Goal: Task Accomplishment & Management: Manage account settings

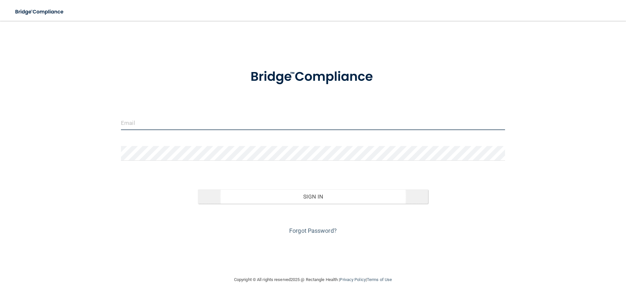
type input "[EMAIL_ADDRESS][DOMAIN_NAME]"
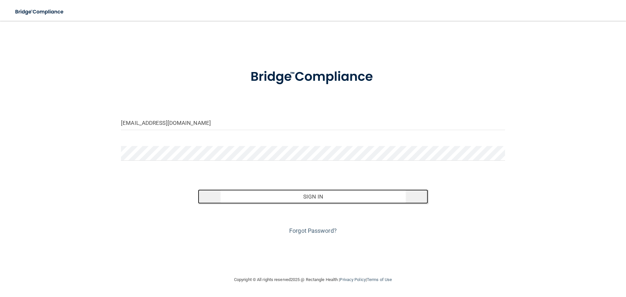
click at [326, 197] on button "Sign In" at bounding box center [313, 196] width 231 height 14
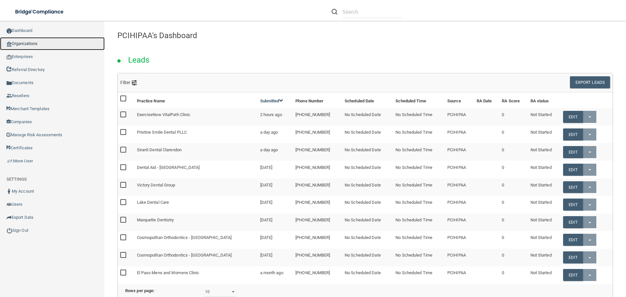
click at [31, 43] on link "Organizations" at bounding box center [52, 43] width 105 height 13
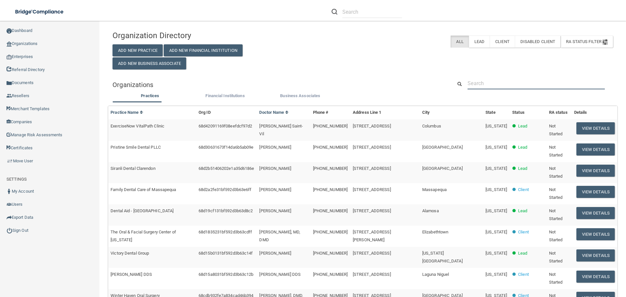
click at [519, 82] on input "text" at bounding box center [536, 83] width 137 height 12
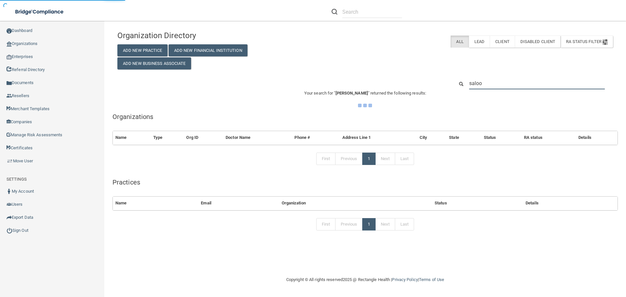
type input "[PERSON_NAME]"
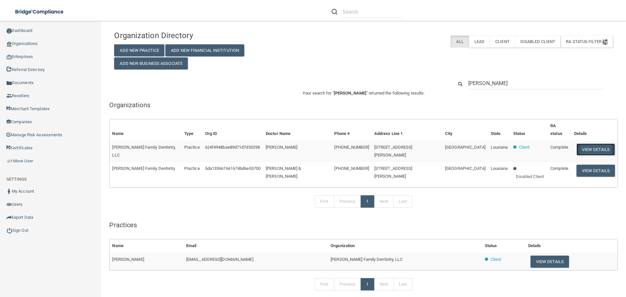
click at [577, 143] on button "View Details" at bounding box center [596, 149] width 38 height 12
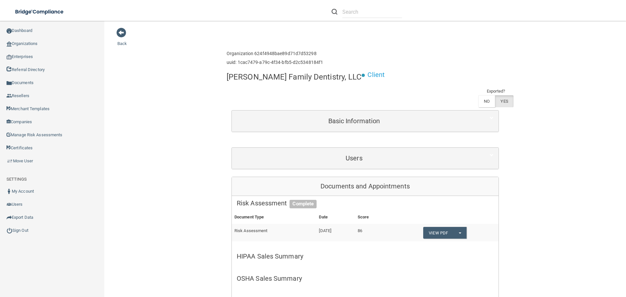
click at [321, 148] on div "Users" at bounding box center [365, 158] width 267 height 21
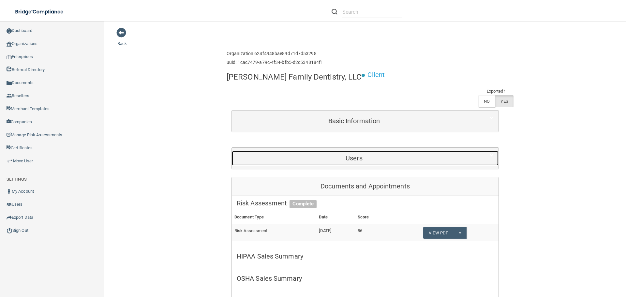
click at [327, 155] on h5 "Users" at bounding box center [354, 158] width 235 height 7
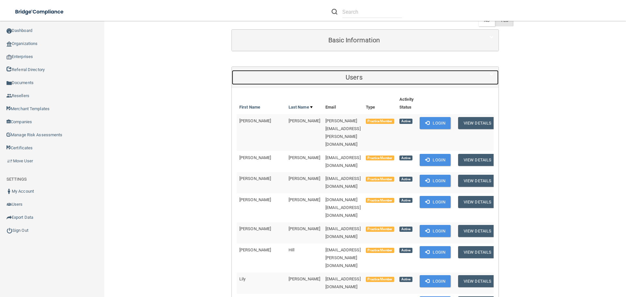
scroll to position [163, 0]
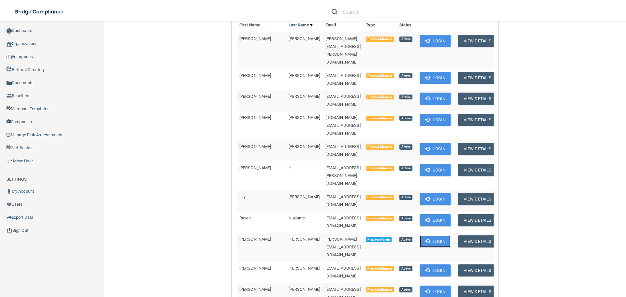
click at [421, 235] on button "Login" at bounding box center [435, 241] width 31 height 12
click at [25, 226] on link "Sign Out" at bounding box center [52, 230] width 105 height 13
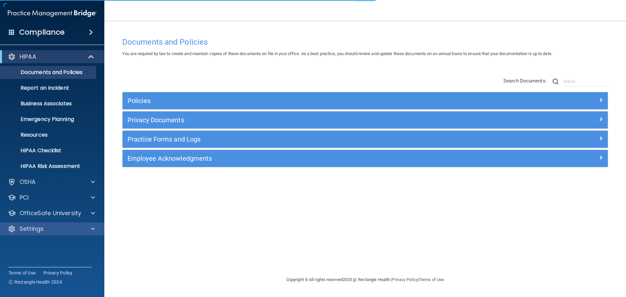
click at [42, 224] on div "Settings" at bounding box center [52, 228] width 105 height 13
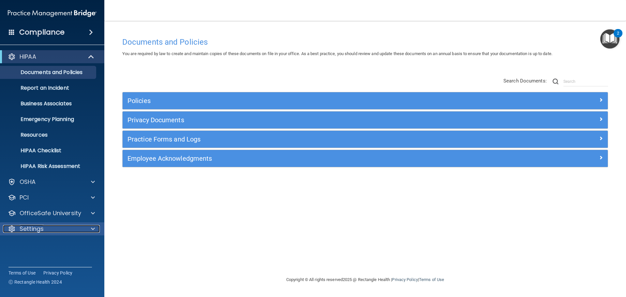
click at [72, 229] on div "Settings" at bounding box center [43, 229] width 81 height 8
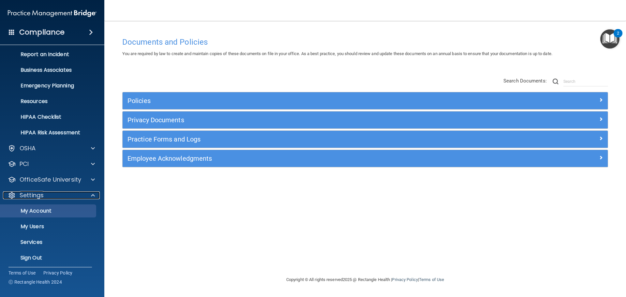
scroll to position [36, 0]
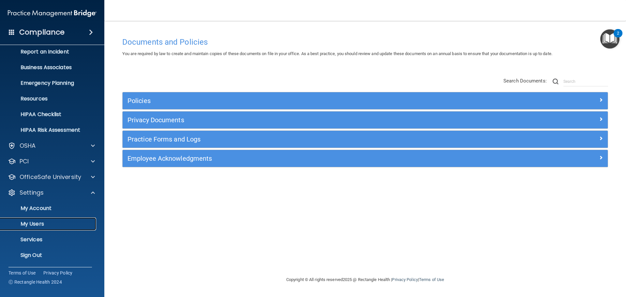
click at [36, 221] on p "My Users" at bounding box center [48, 224] width 89 height 7
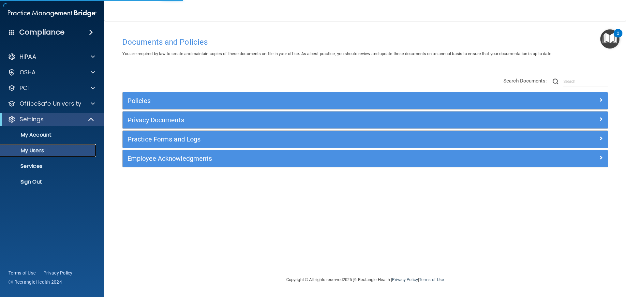
select select "20"
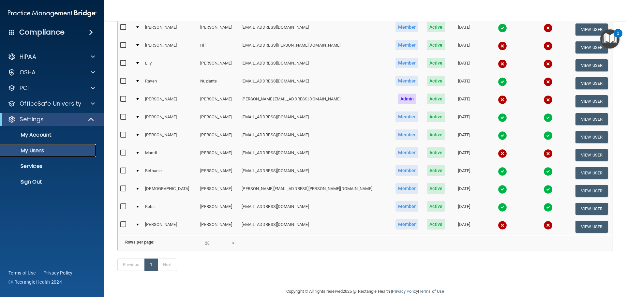
scroll to position [171, 0]
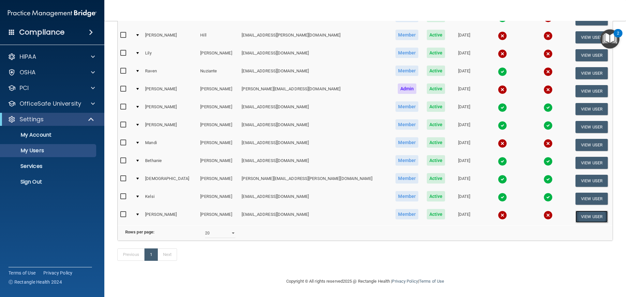
click at [580, 211] on button "View User" at bounding box center [592, 217] width 32 height 12
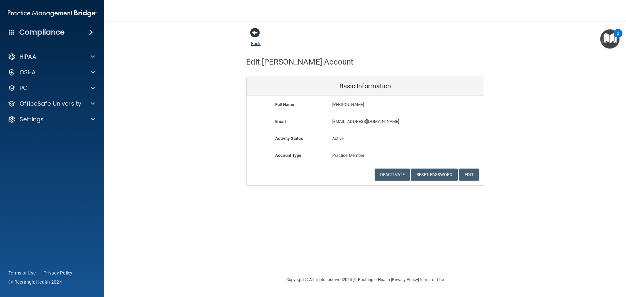
click at [253, 31] on span at bounding box center [255, 33] width 10 height 10
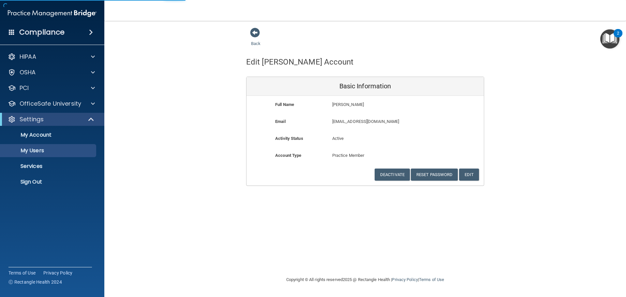
select select "20"
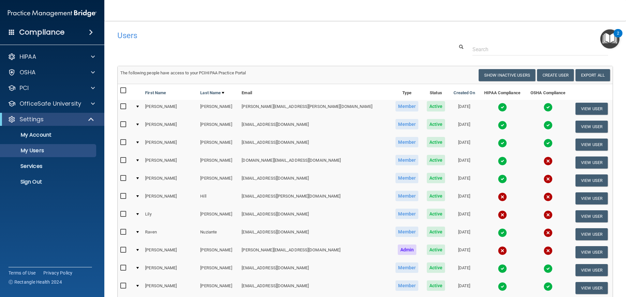
drag, startPoint x: 353, startPoint y: 47, endPoint x: 341, endPoint y: 48, distance: 12.8
click at [351, 47] on div at bounding box center [365, 49] width 505 height 12
click at [110, 68] on main "Users Success! New user created. × Error! The user couldn't be created. × Succe…" at bounding box center [365, 159] width 522 height 276
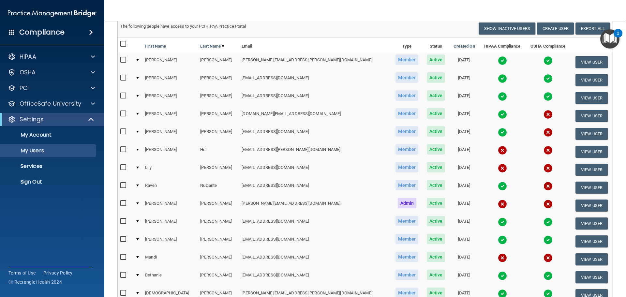
scroll to position [98, 0]
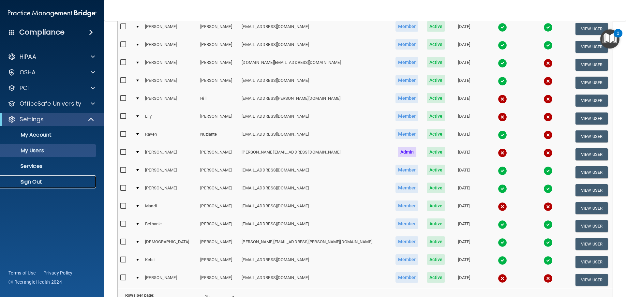
click at [31, 179] on p "Sign Out" at bounding box center [48, 182] width 89 height 7
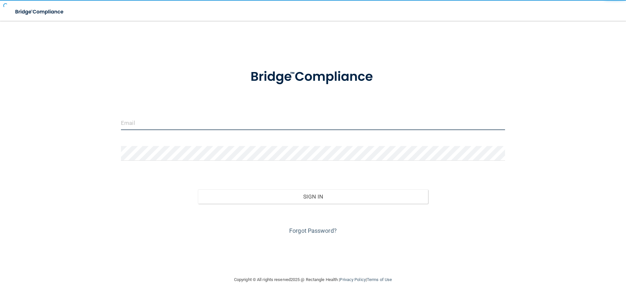
type input "[EMAIL_ADDRESS][DOMAIN_NAME]"
